Goal: Task Accomplishment & Management: Use online tool/utility

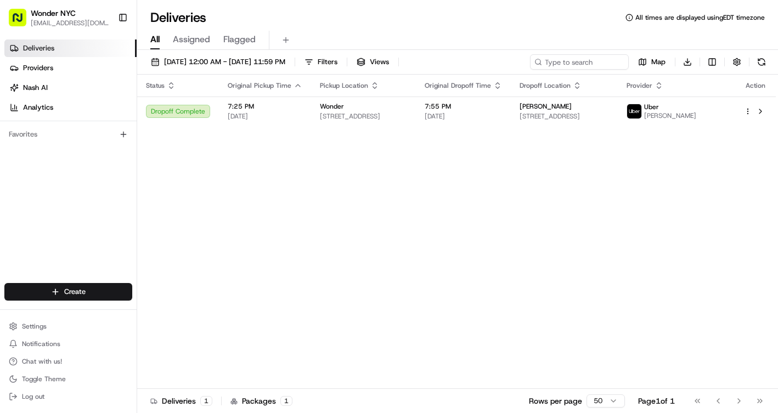
click at [85, 48] on link "Deliveries" at bounding box center [70, 49] width 132 height 18
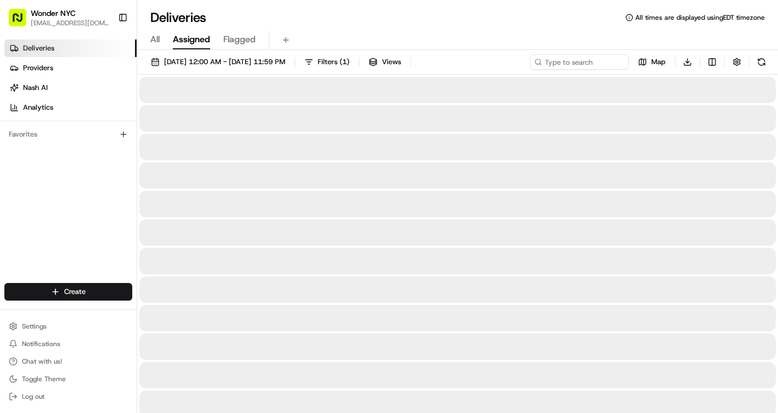
click at [199, 36] on span "Assigned" at bounding box center [191, 39] width 37 height 13
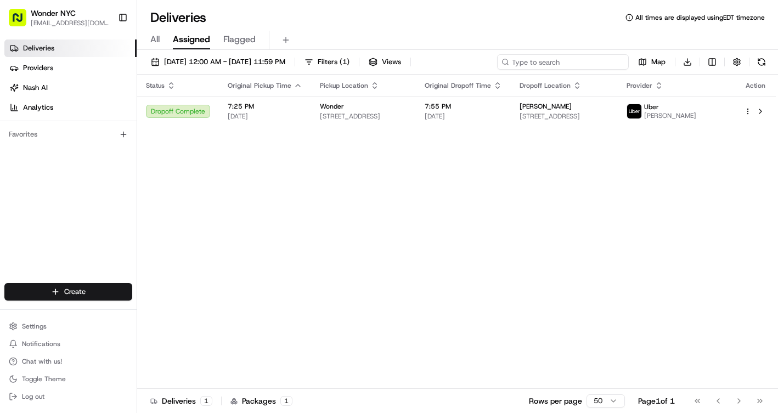
click at [545, 63] on input at bounding box center [563, 61] width 132 height 15
paste input "I ordered Sesame Chicken but received Chicken & Broccoli instead."
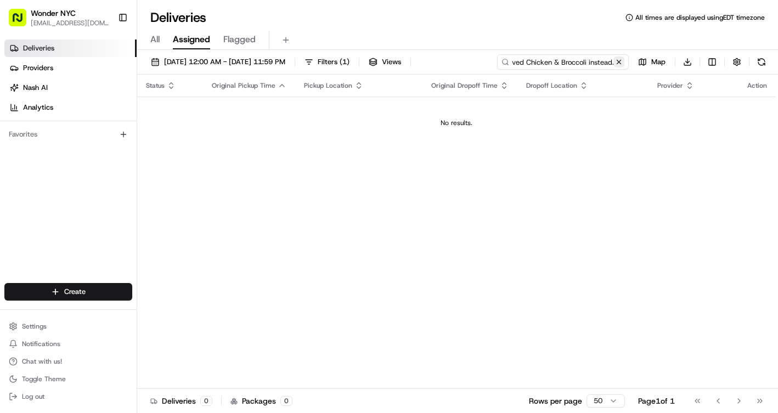
type input "I ordered Sesame Chicken but received Chicken & Broccoli instead."
click at [619, 61] on button at bounding box center [619, 62] width 11 height 11
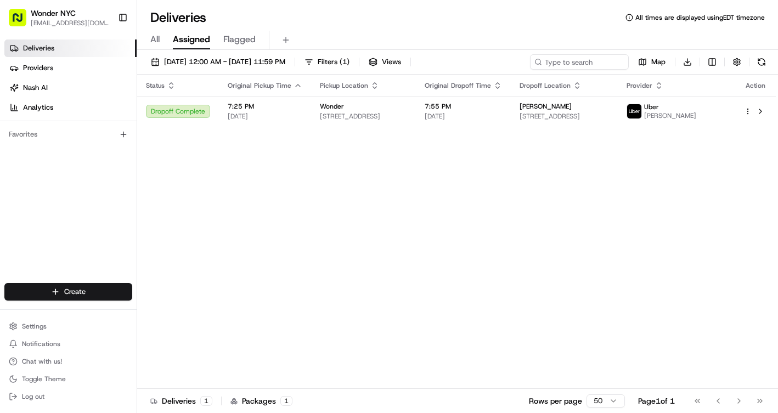
click at [151, 42] on span "All" at bounding box center [154, 39] width 9 height 13
click at [99, 53] on link "Deliveries" at bounding box center [70, 49] width 132 height 18
click at [123, 295] on html "Wonder NYC [EMAIL_ADDRESS][DOMAIN_NAME] Toggle Sidebar Deliveries Providers [PE…" at bounding box center [389, 206] width 778 height 413
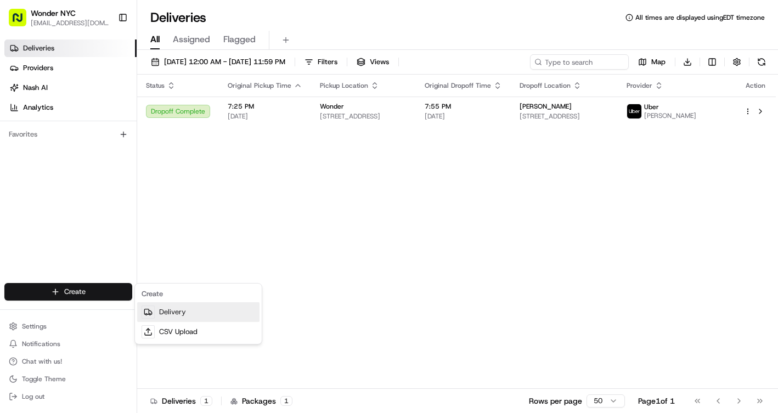
click at [178, 311] on link "Delivery" at bounding box center [198, 312] width 122 height 20
